Goal: Check status: Check status

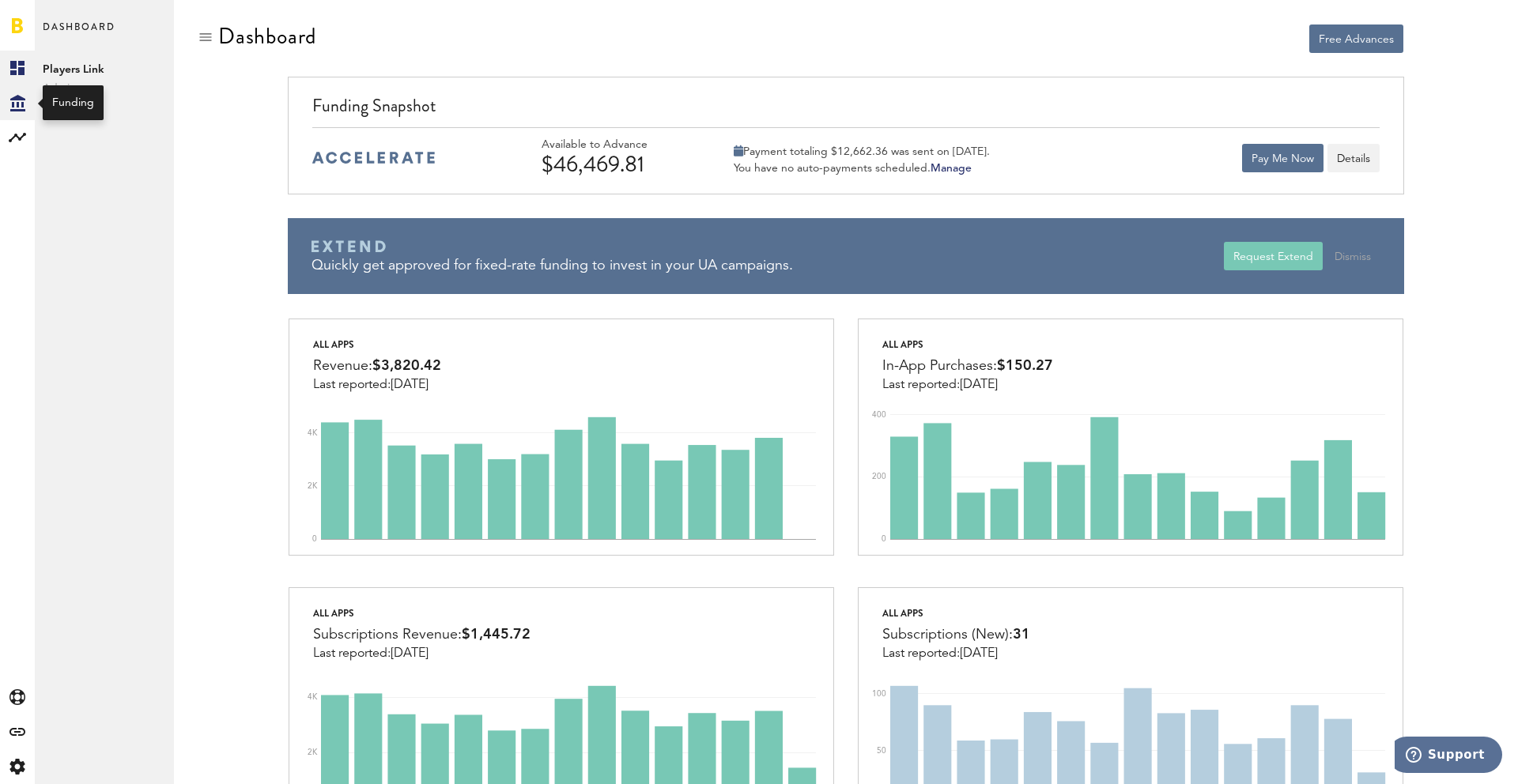
click at [21, 96] on icon "Created with Sketch." at bounding box center [17, 103] width 15 height 16
click at [116, 100] on link "Transactions" at bounding box center [104, 103] width 139 height 35
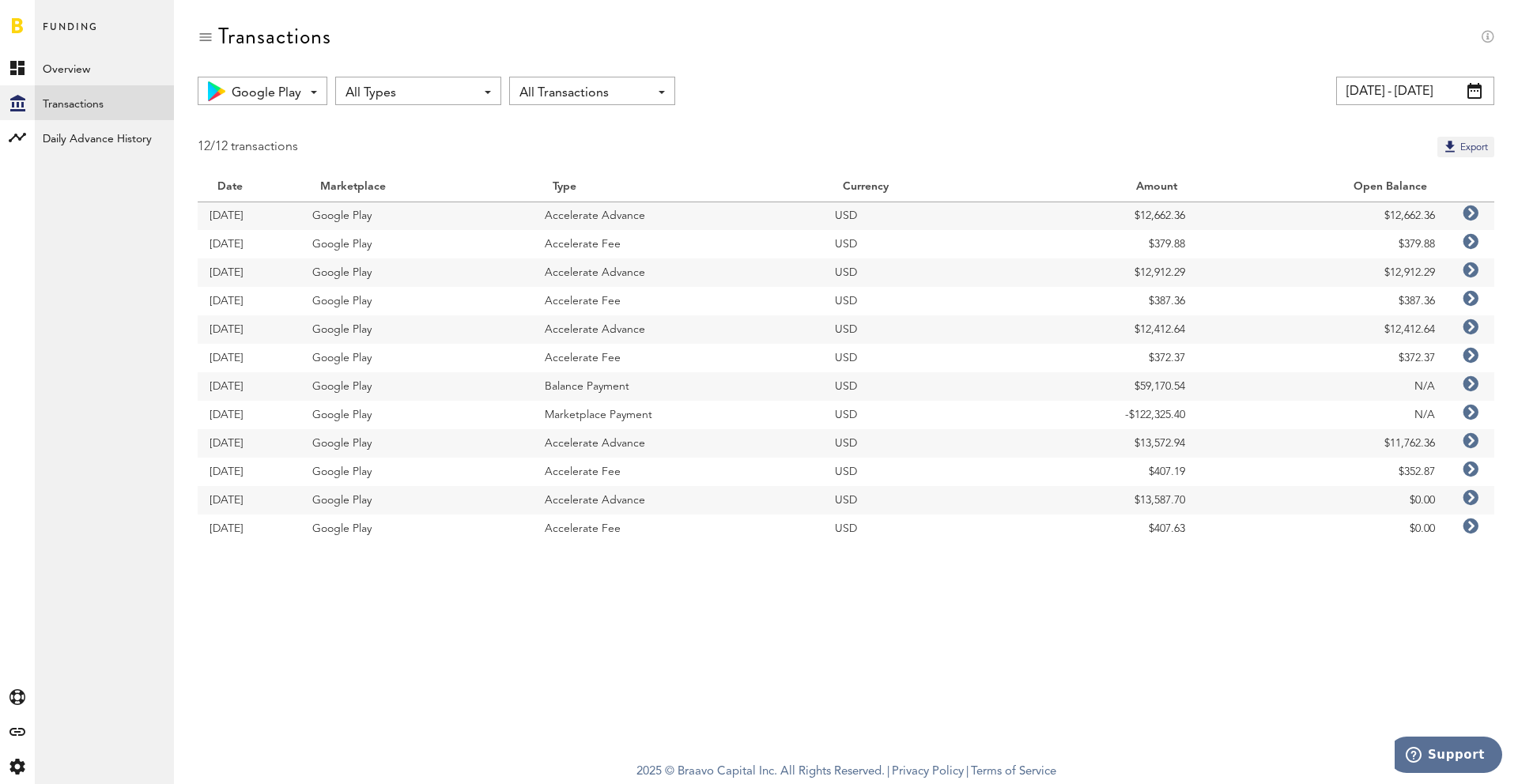
click at [370, 83] on span "All Types" at bounding box center [410, 92] width 130 height 27
click at [367, 126] on span "All Types" at bounding box center [419, 128] width 135 height 27
click at [376, 103] on span "All Types" at bounding box center [410, 92] width 130 height 27
click at [390, 211] on span "Balance Payment" at bounding box center [419, 213] width 135 height 27
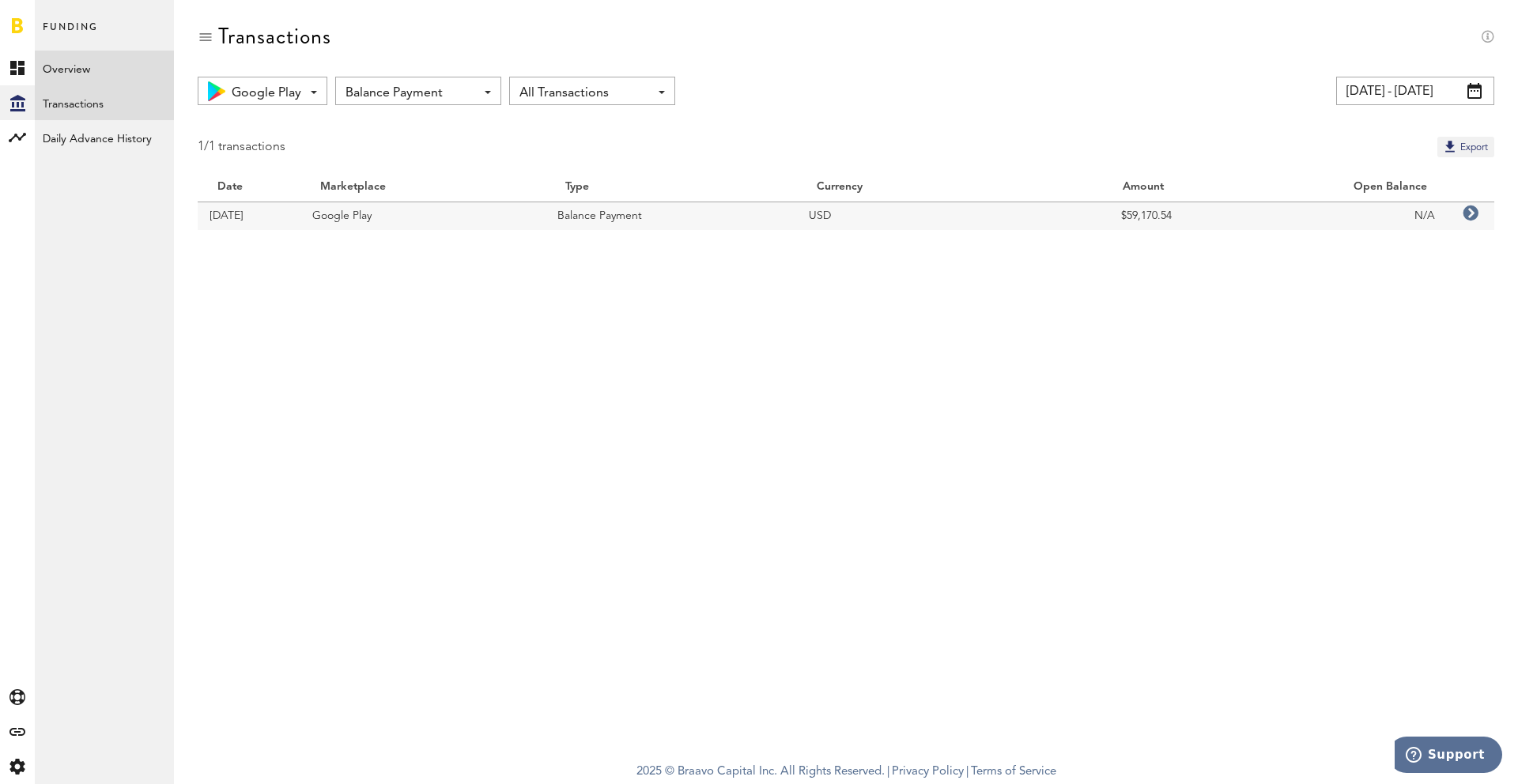
click at [94, 66] on link "Overview" at bounding box center [104, 68] width 139 height 35
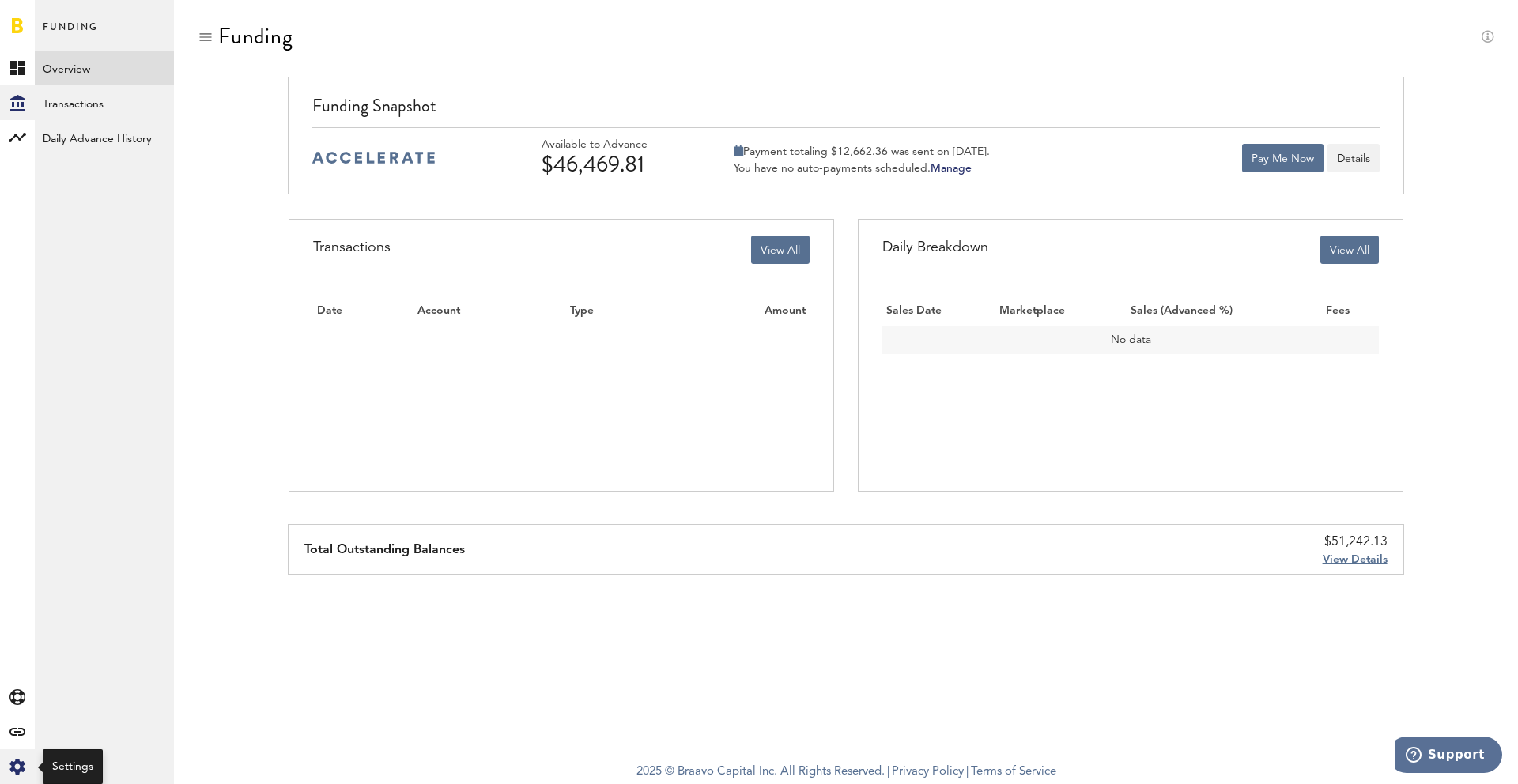
click at [28, 764] on div "Created with Sketch." at bounding box center [17, 767] width 35 height 35
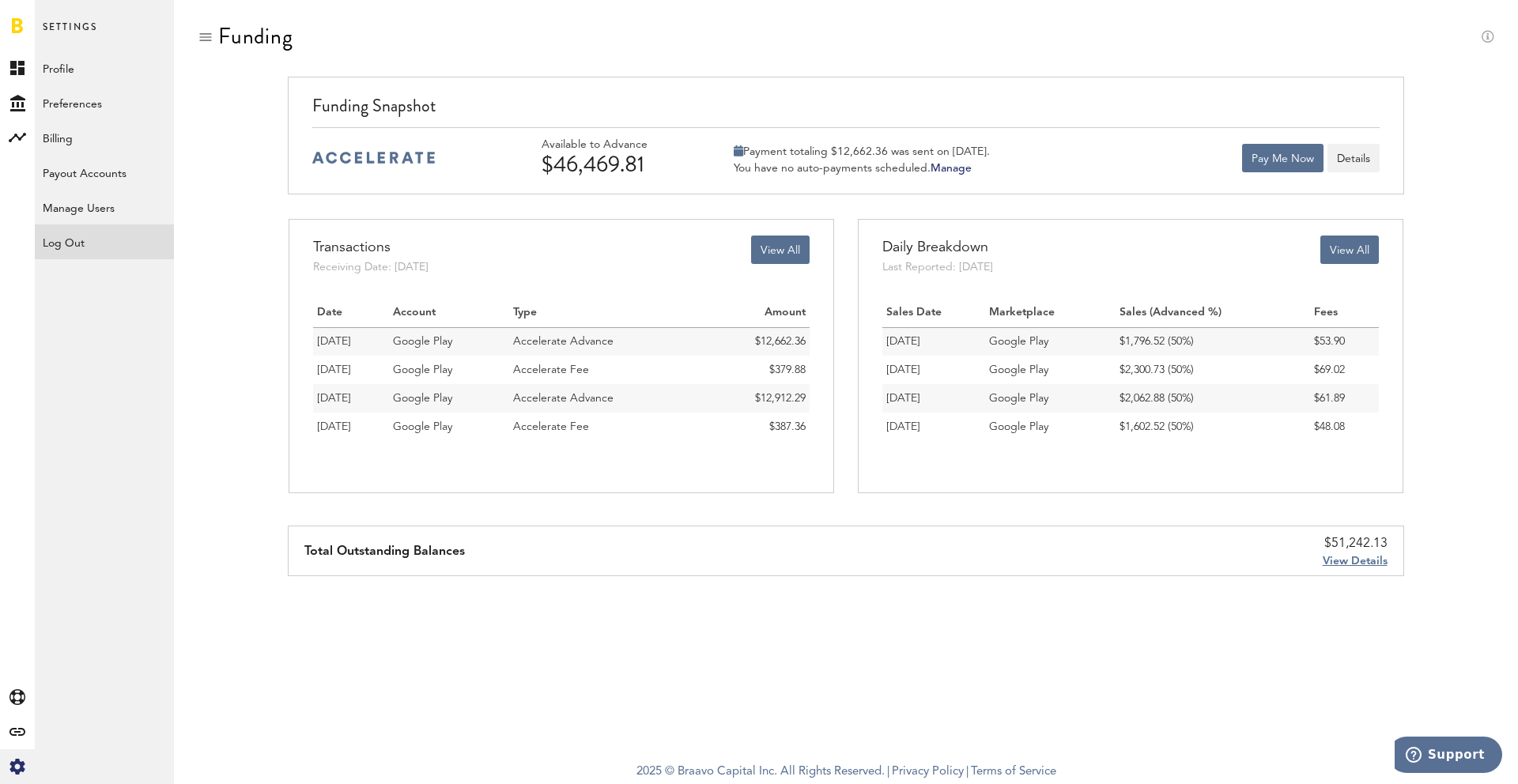
click at [62, 244] on div "Log Out" at bounding box center [104, 238] width 139 height 28
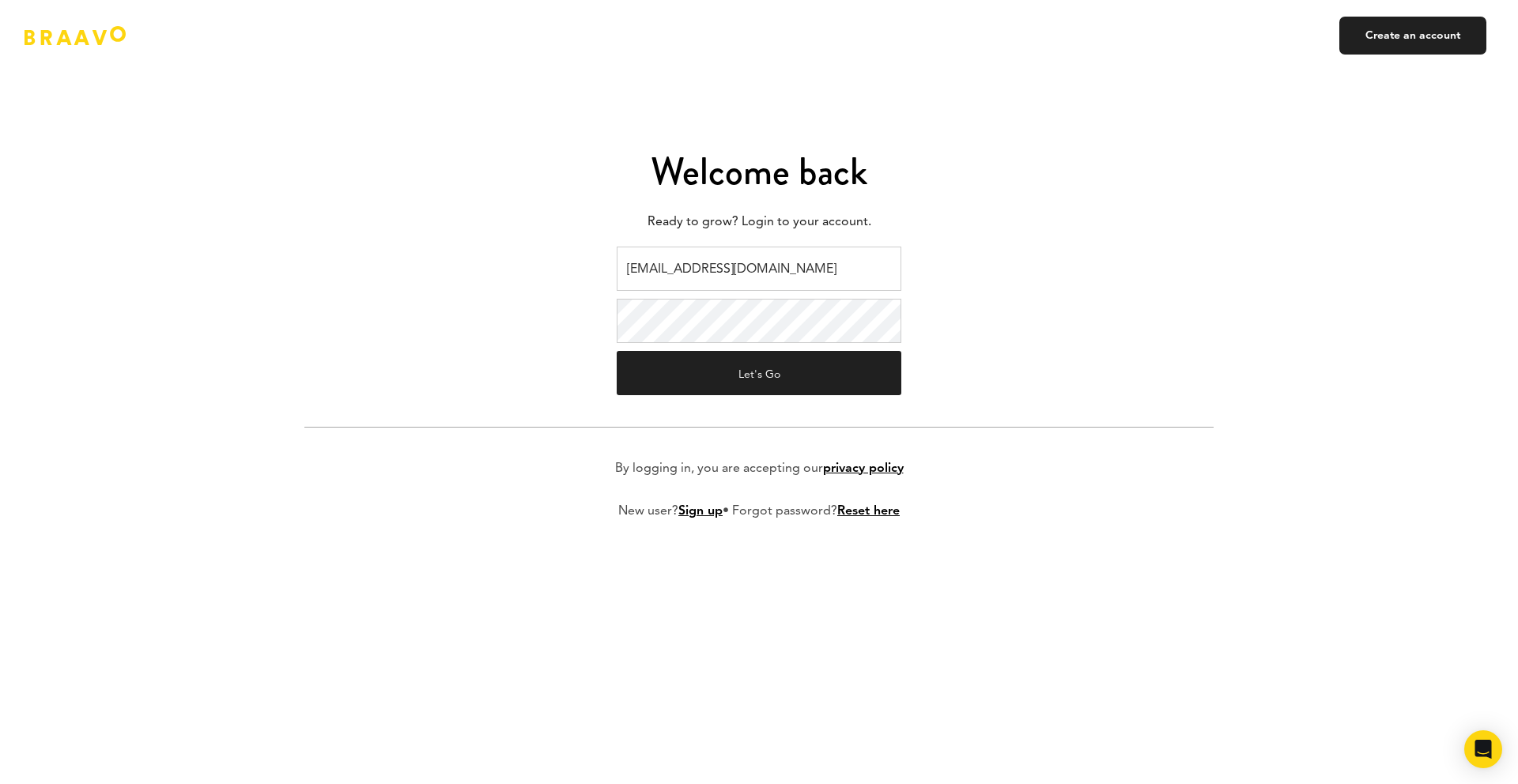
click at [718, 269] on input "v.kistruga@plink.tech" at bounding box center [759, 269] width 285 height 44
type input "braavo@safecalls.live"
click at [726, 369] on button "Let's Go" at bounding box center [759, 373] width 285 height 44
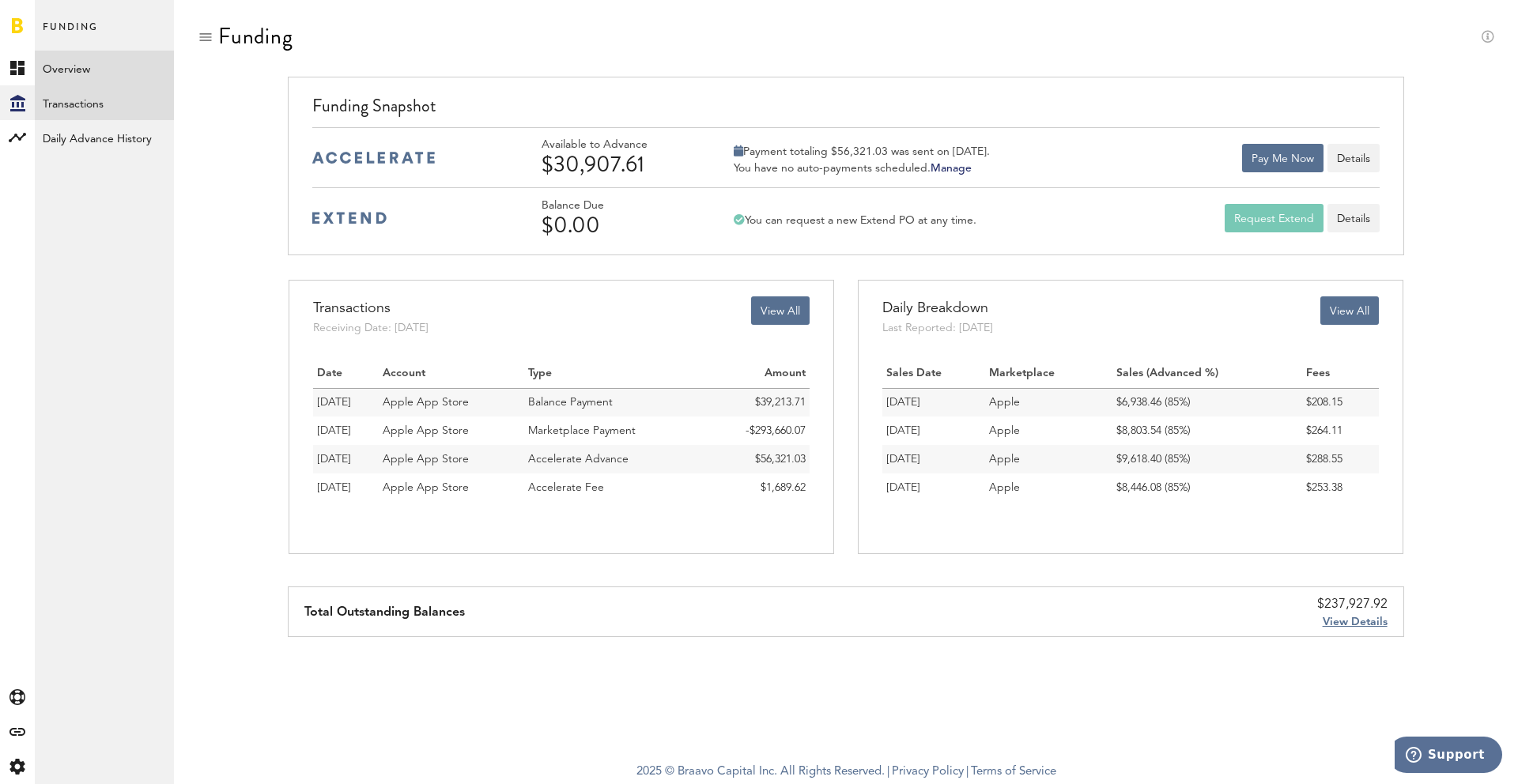
click at [100, 104] on link "Transactions" at bounding box center [104, 103] width 139 height 35
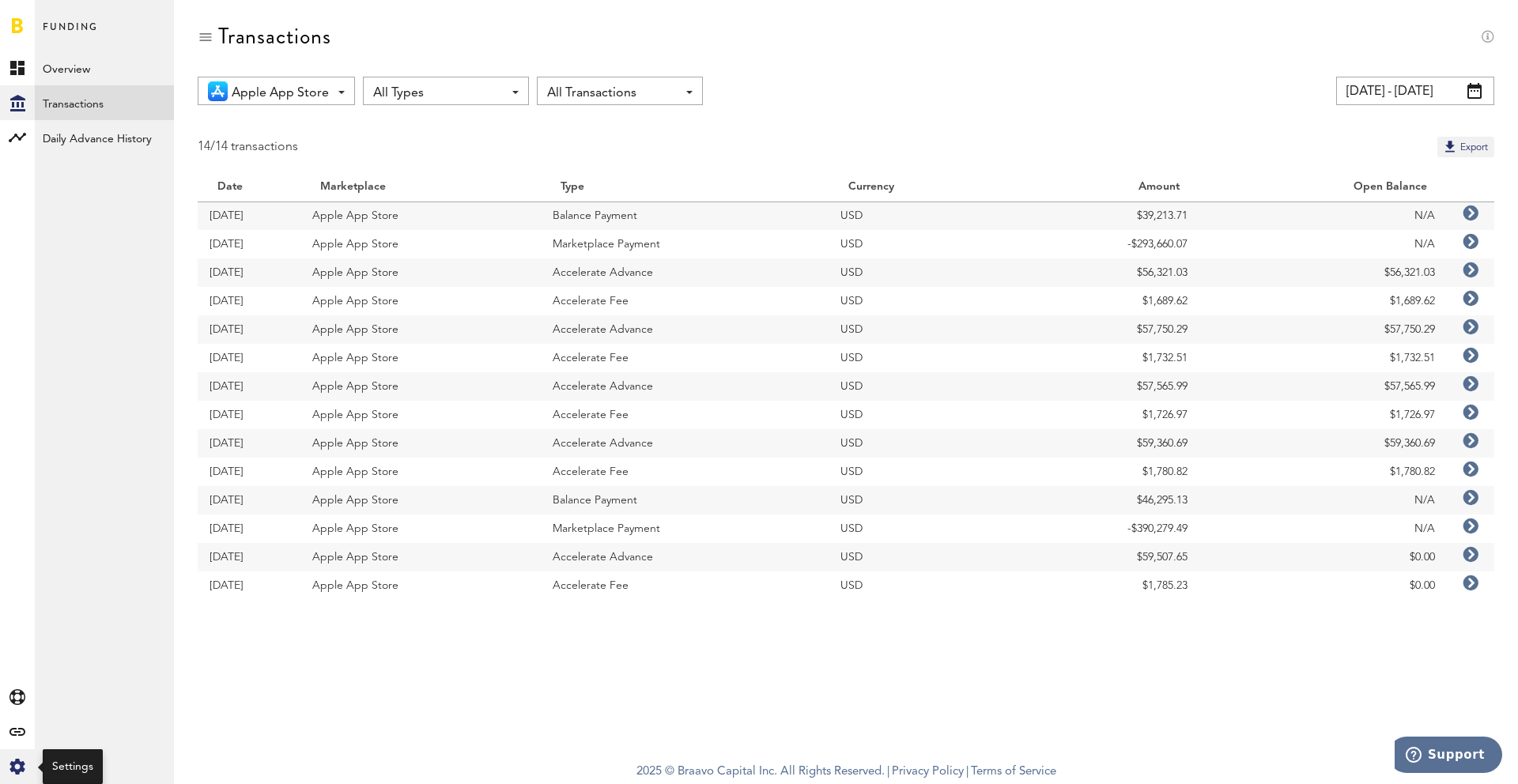
click at [0, 770] on div "Created with Sketch." at bounding box center [17, 767] width 35 height 35
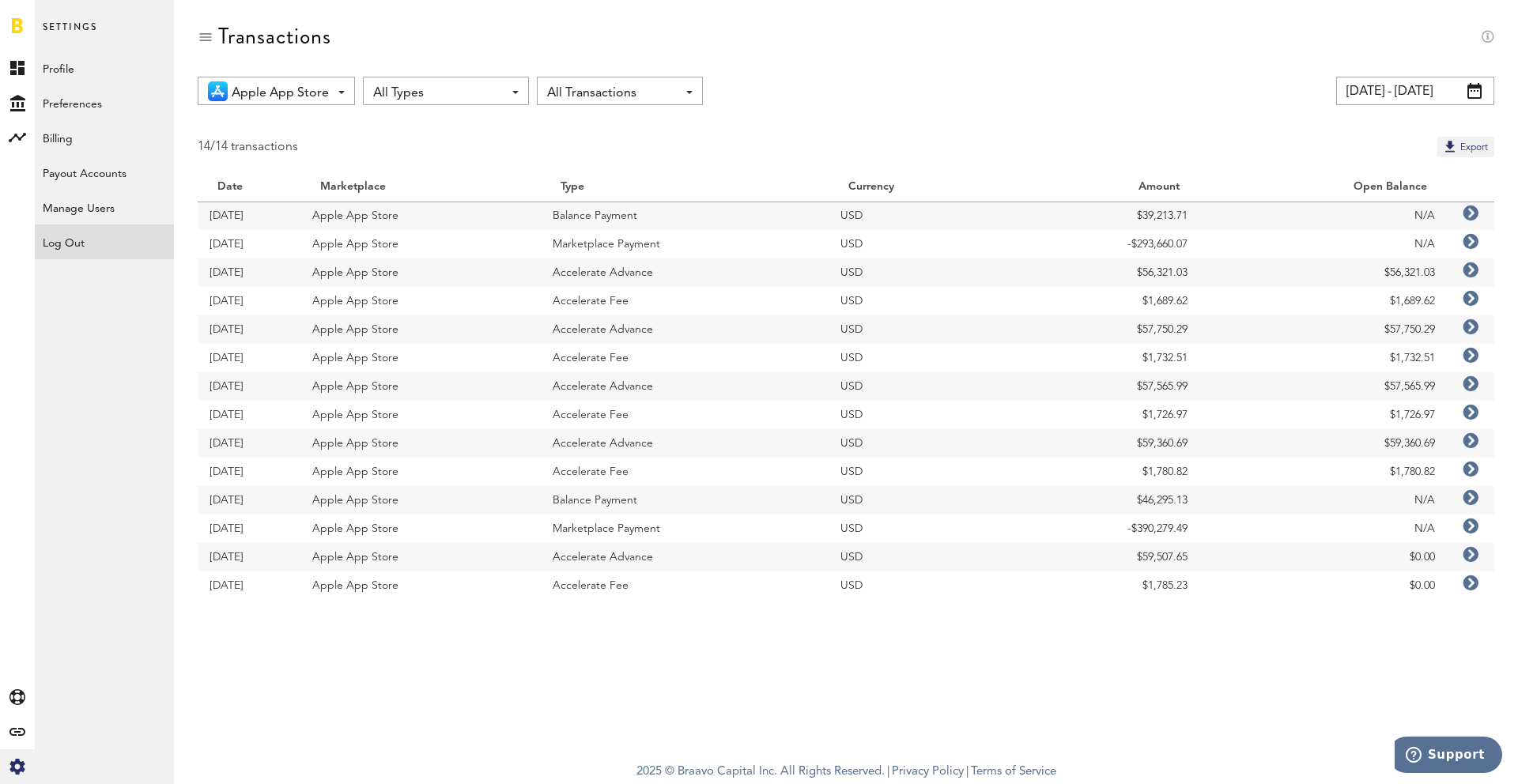
click at [140, 237] on div "Log Out" at bounding box center [104, 238] width 139 height 28
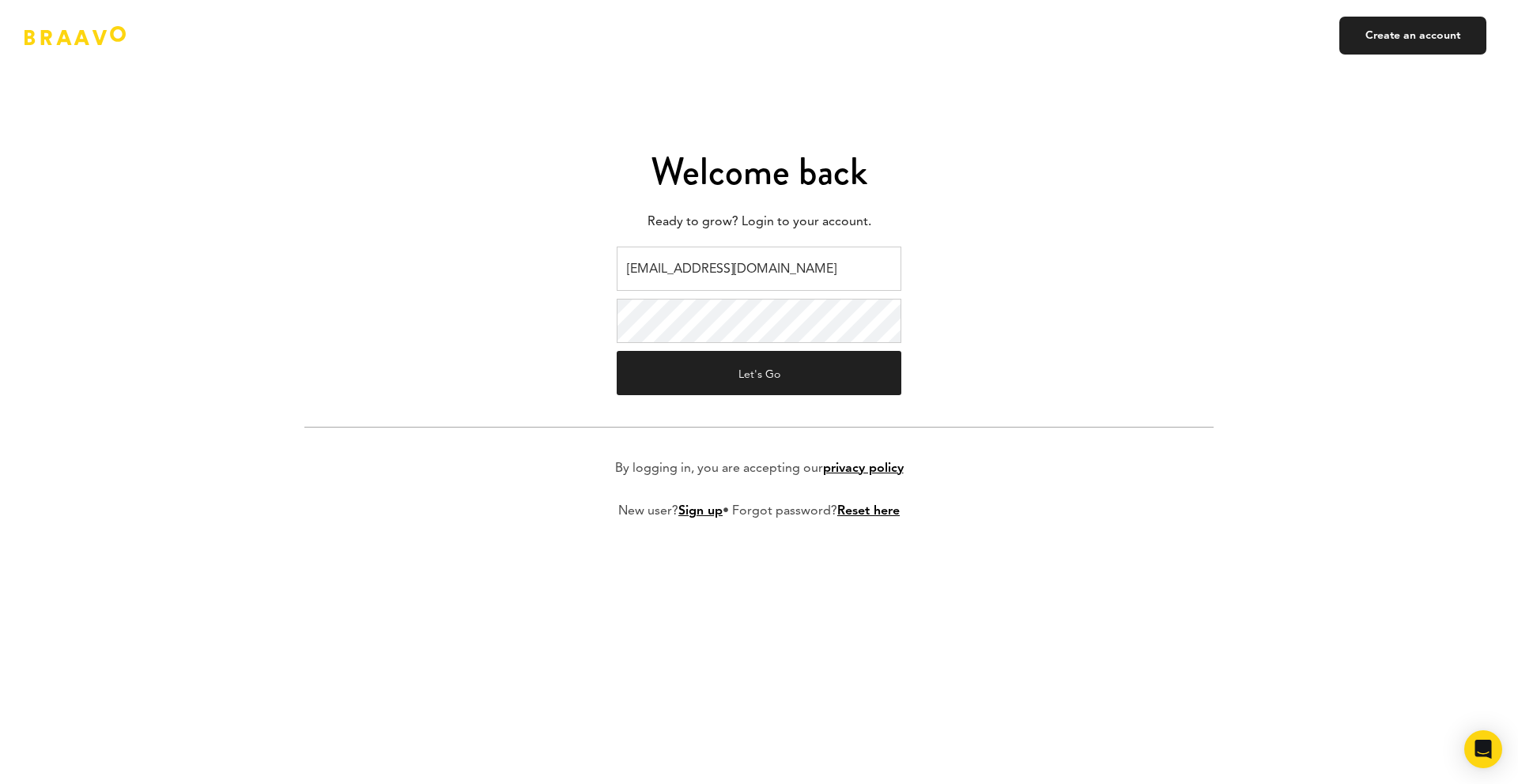
click at [667, 277] on input "[EMAIL_ADDRESS][DOMAIN_NAME]" at bounding box center [759, 269] width 285 height 44
type input "[EMAIL_ADDRESS][DOMAIN_NAME]"
click at [718, 379] on button "Let's Go" at bounding box center [759, 373] width 285 height 44
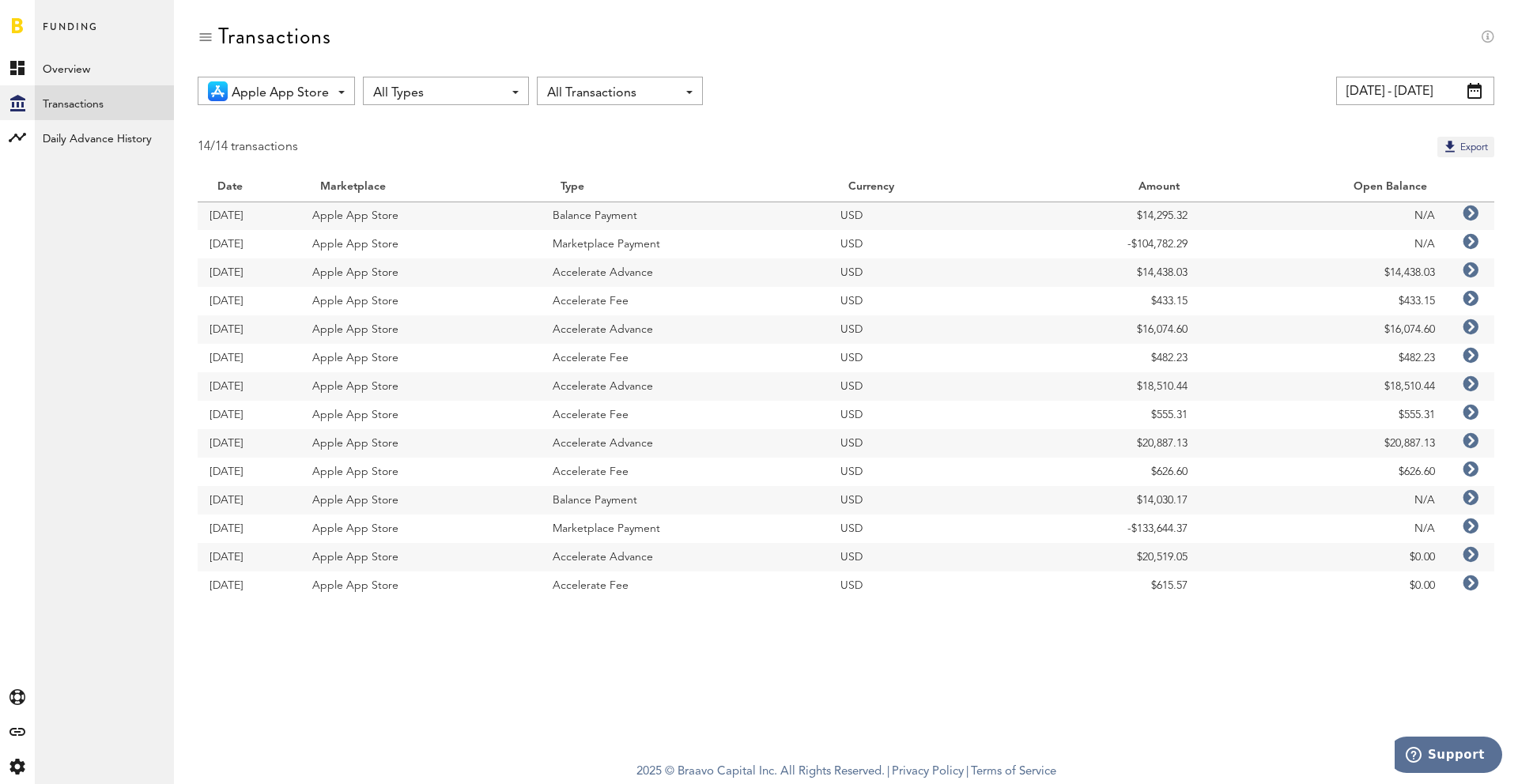
click at [387, 31] on div "Transactions" at bounding box center [846, 49] width 1297 height 53
click at [850, 79] on div "Apple App Store All Marketplaces Apple App Store Google Play All Types All Type…" at bounding box center [846, 91] width 1297 height 28
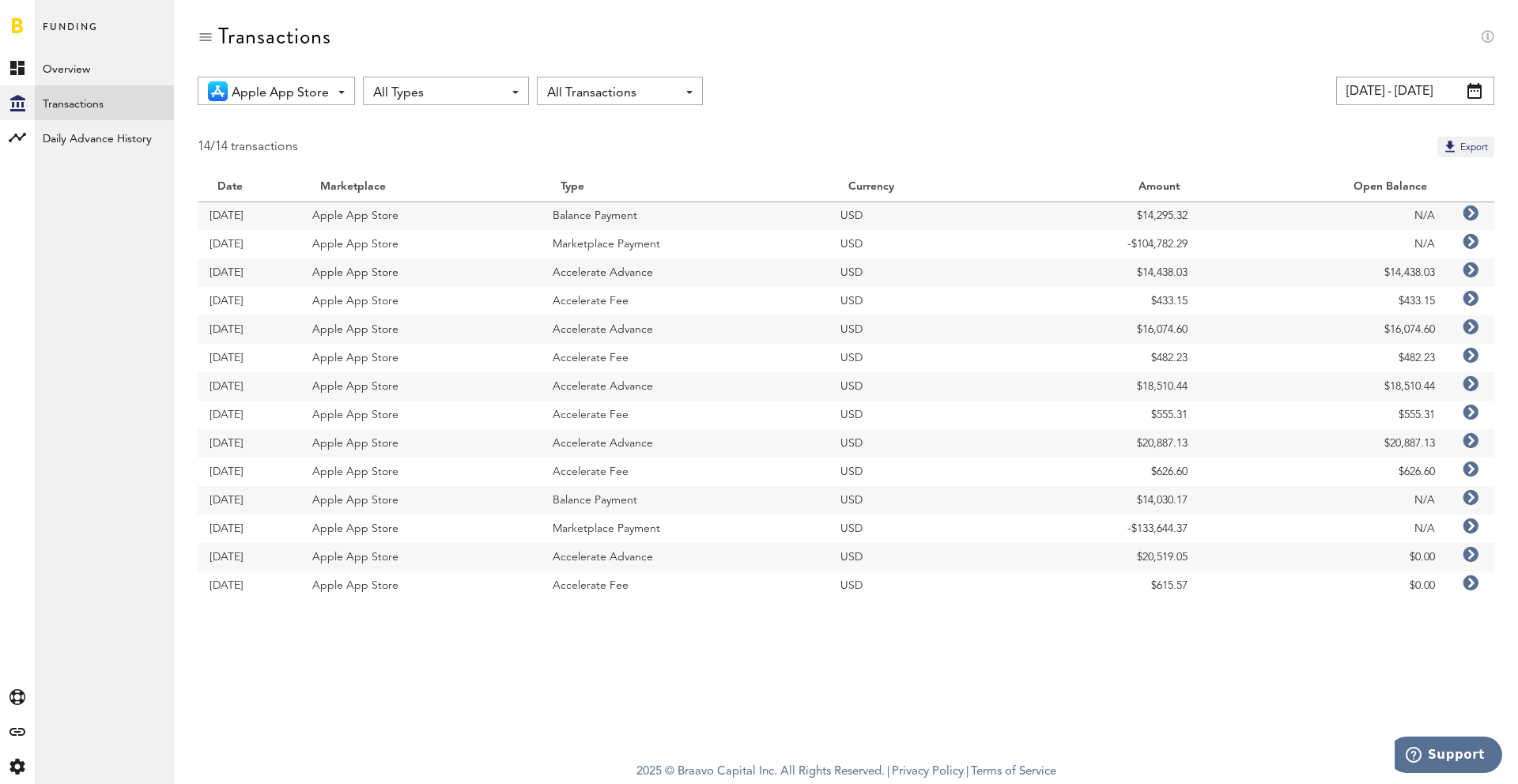
click at [827, 96] on div "Apple App Store All Marketplaces Apple App Store Google Play All Types All Type…" at bounding box center [846, 91] width 1297 height 28
click at [966, 218] on td "USD" at bounding box center [922, 216] width 187 height 28
click at [14, 776] on div "Created with Sketch." at bounding box center [17, 767] width 35 height 35
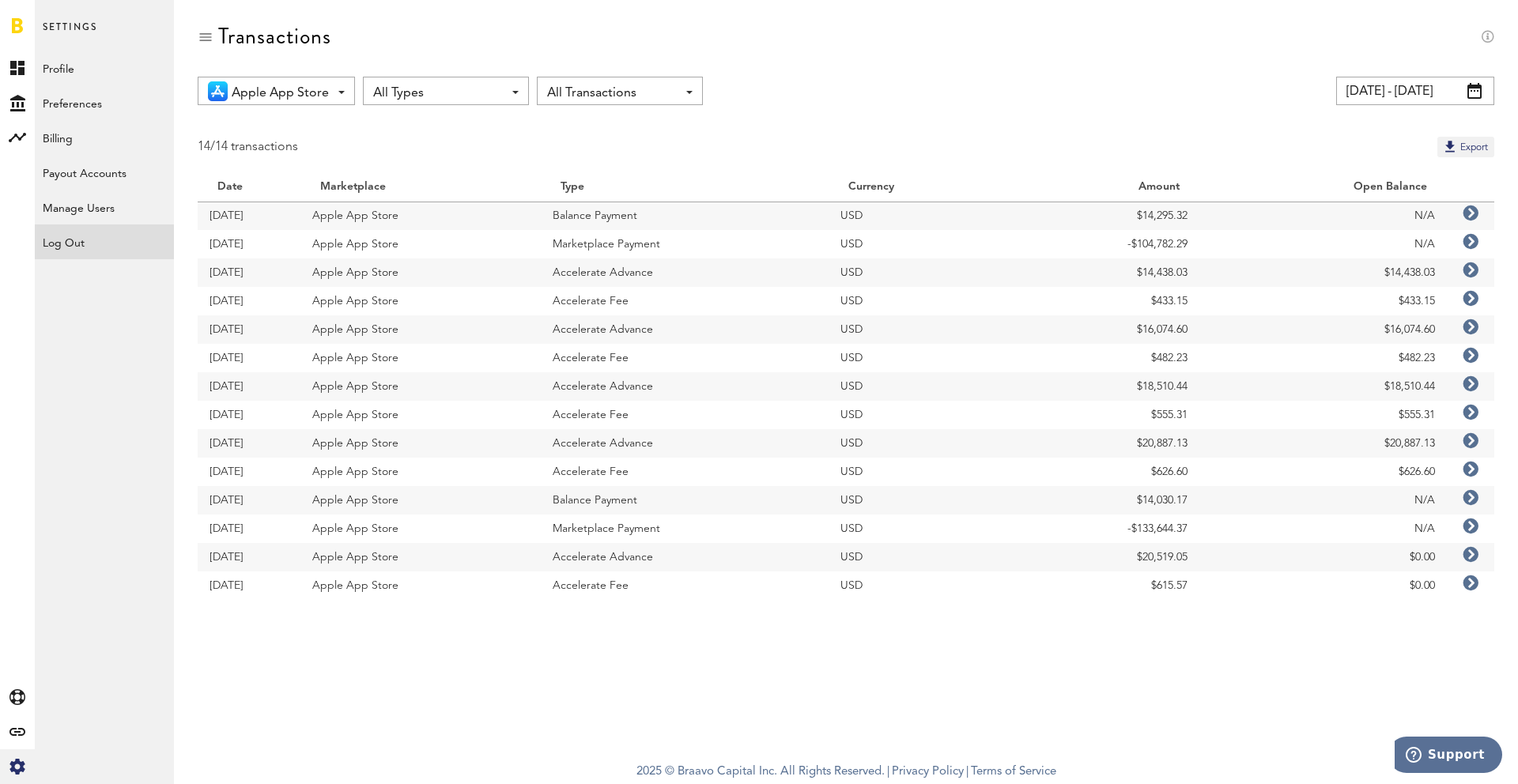
click at [75, 246] on div "Log Out" at bounding box center [104, 238] width 139 height 28
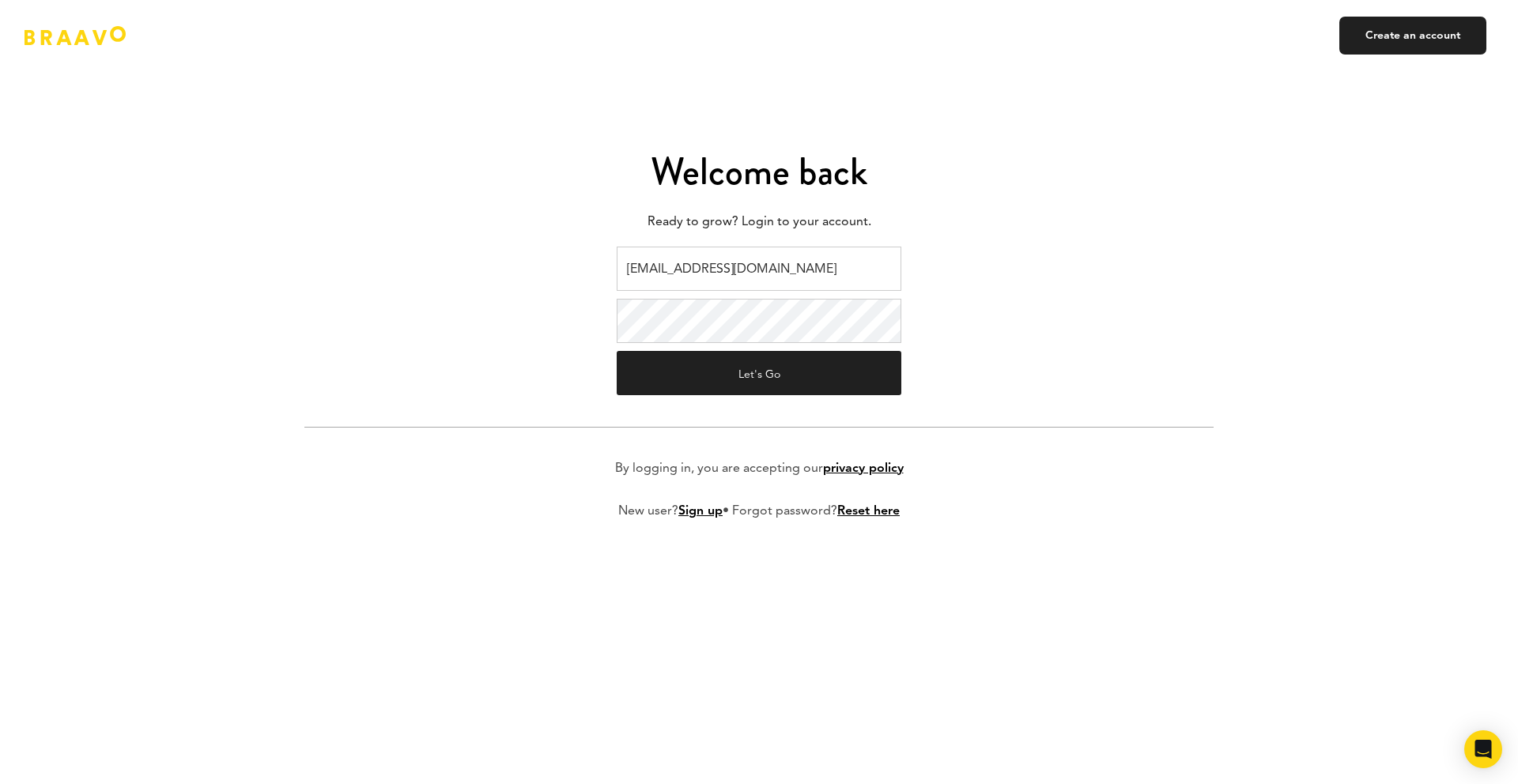
click at [731, 281] on input "ads@plink.tech" at bounding box center [759, 269] width 285 height 44
type input "braavo@safecalls.live"
click at [739, 374] on button "Let's Go" at bounding box center [759, 373] width 285 height 44
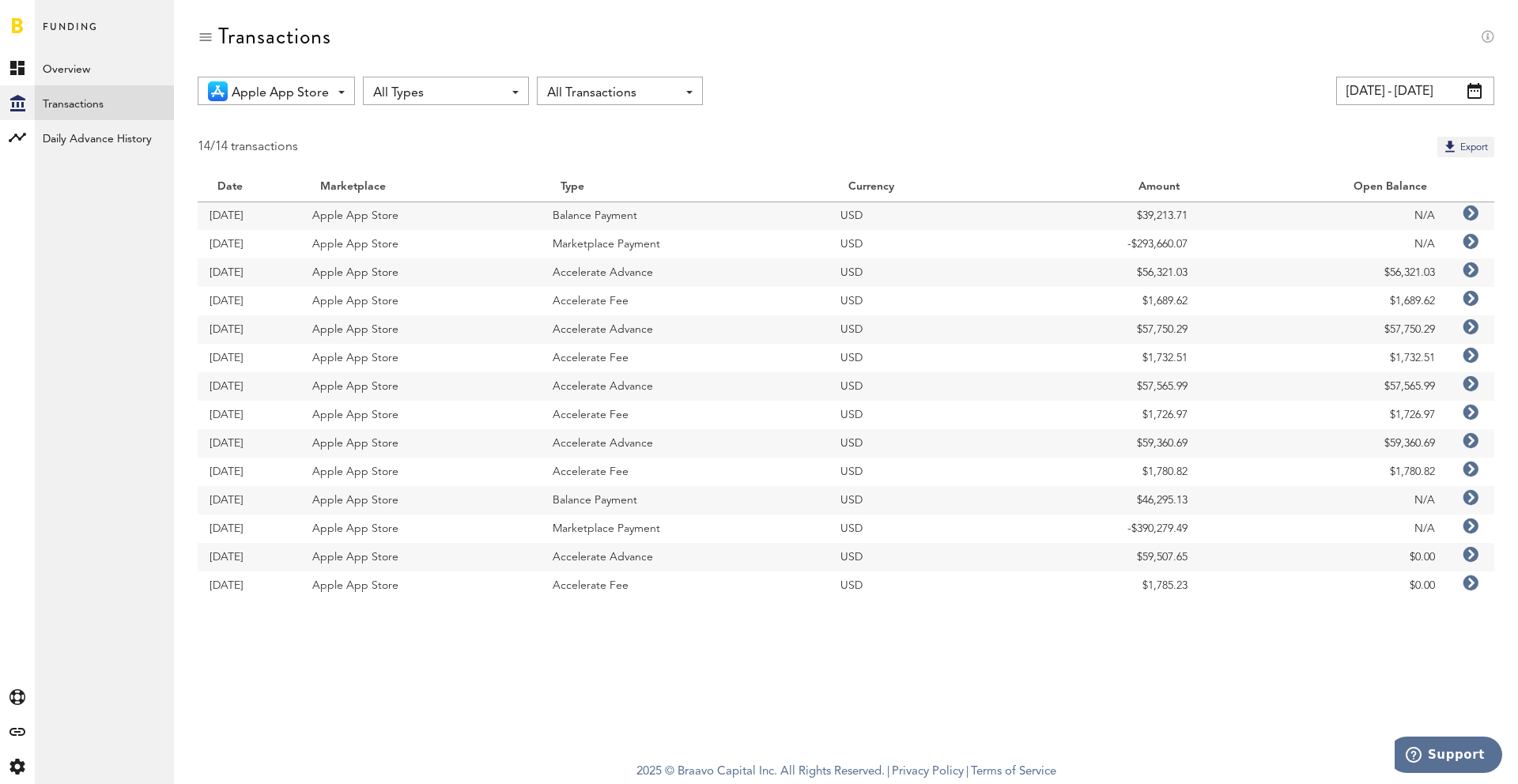
click at [718, 153] on div "14/14 transactions Export" at bounding box center [846, 147] width 1297 height 21
click at [20, 765] on icon at bounding box center [16, 767] width 15 height 16
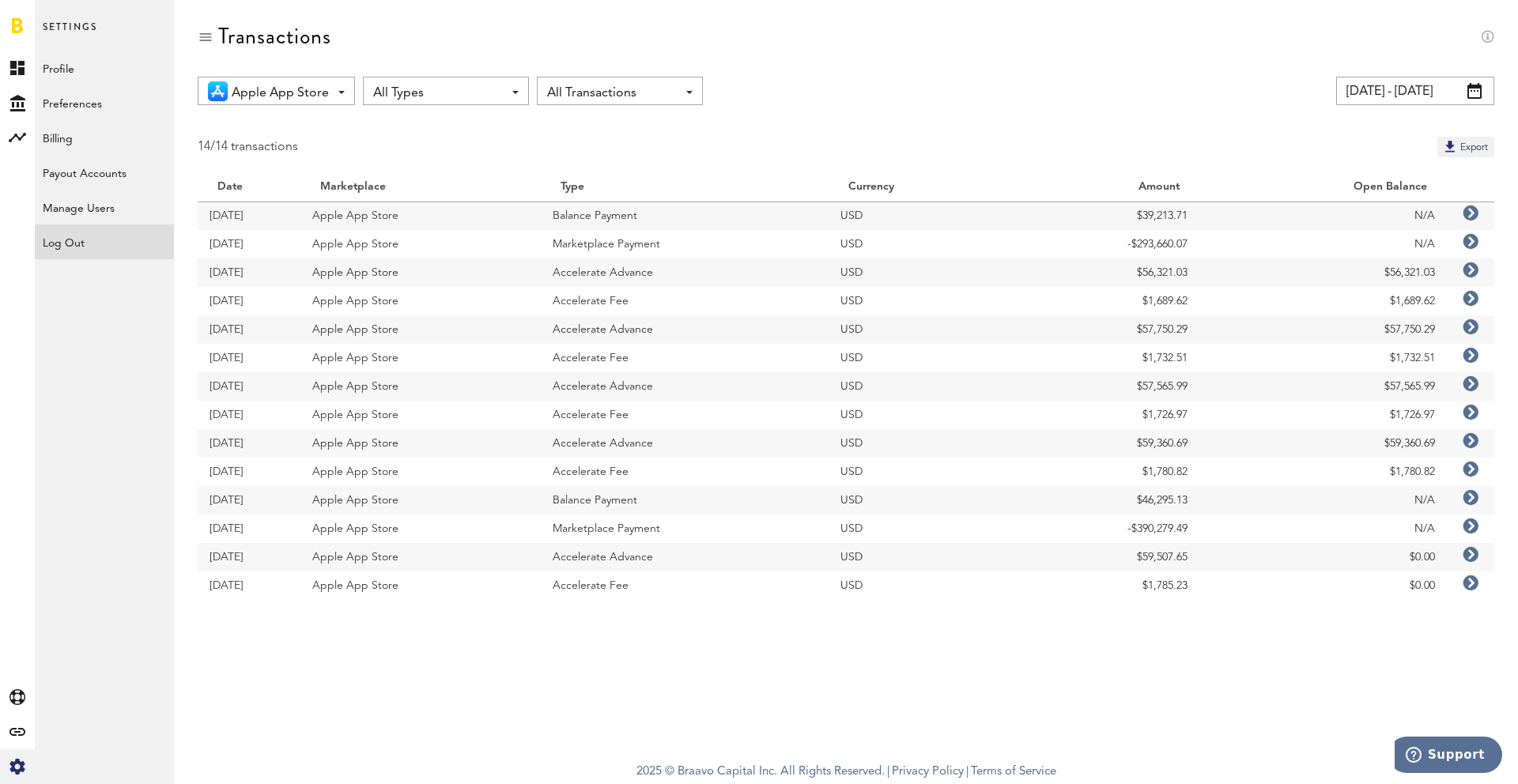
click at [70, 247] on div "Log Out" at bounding box center [104, 238] width 139 height 28
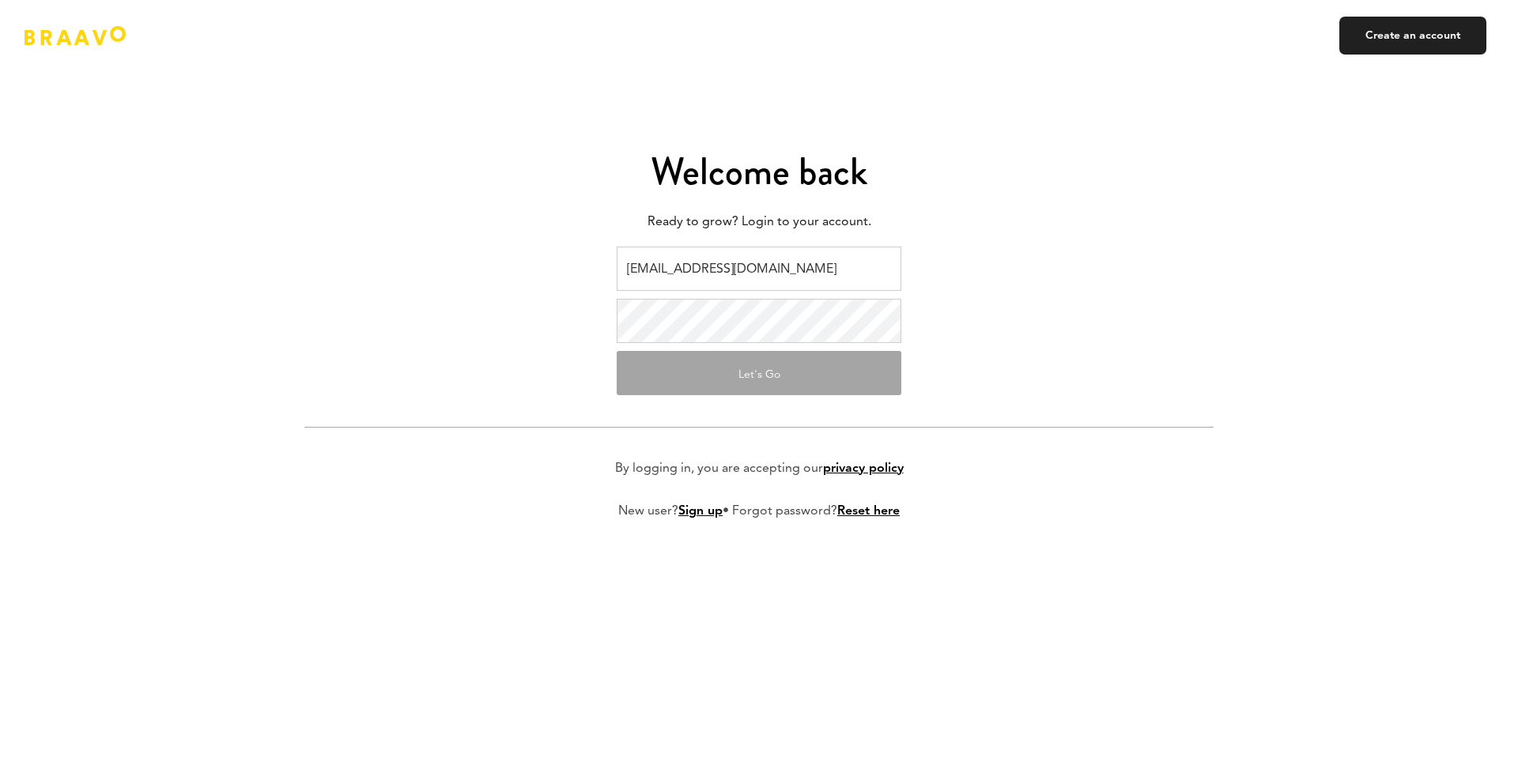
click at [706, 262] on input "[EMAIL_ADDRESS][DOMAIN_NAME]" at bounding box center [759, 269] width 285 height 44
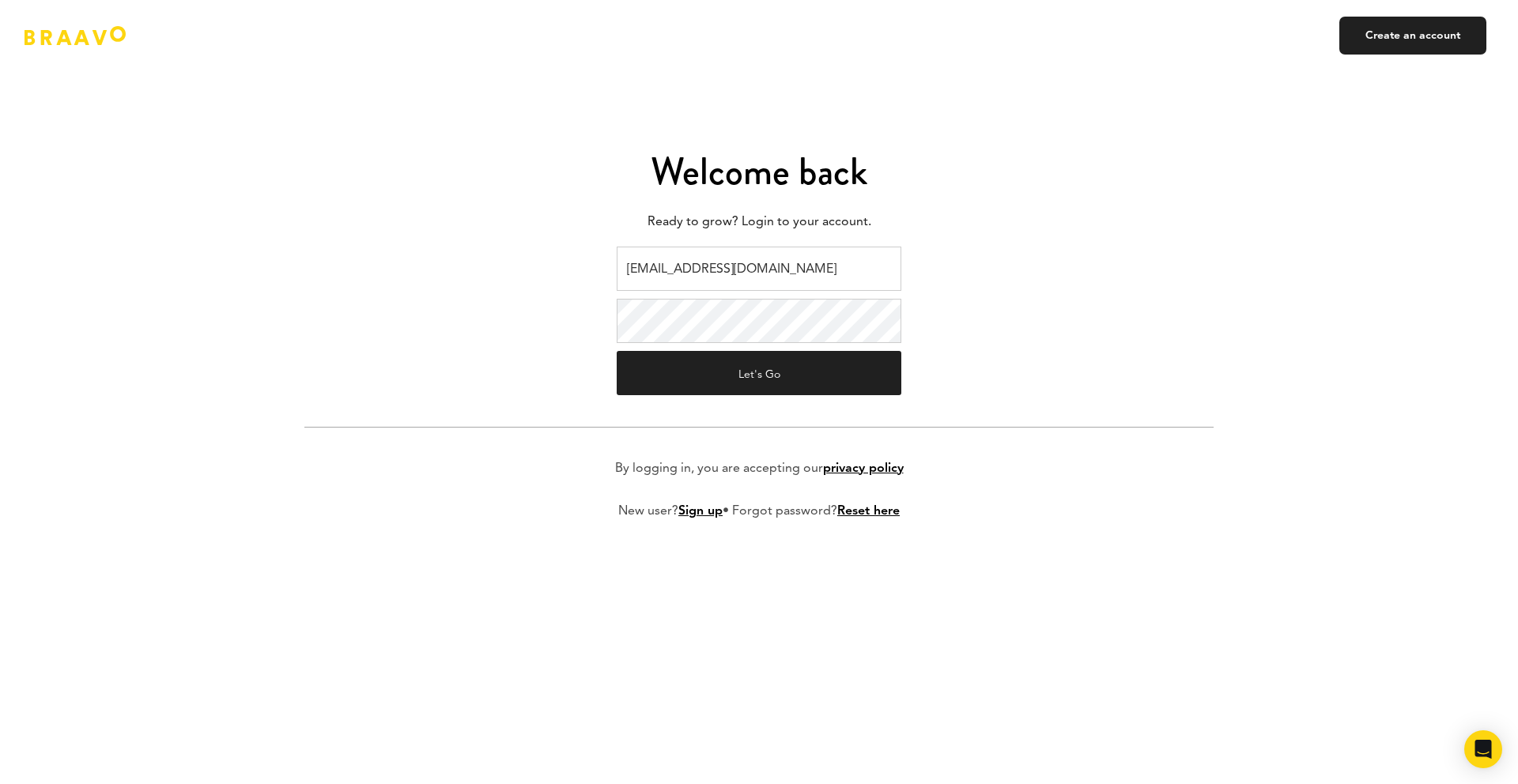
type input "v.kistruga@plink.tech"
click at [731, 398] on form "v.kistruga@plink.tech Let's Go By logging in, you are accepting our privacy pol…" at bounding box center [759, 395] width 909 height 298
click at [727, 384] on button "Let's Go" at bounding box center [759, 373] width 285 height 44
